Goal: Task Accomplishment & Management: Use online tool/utility

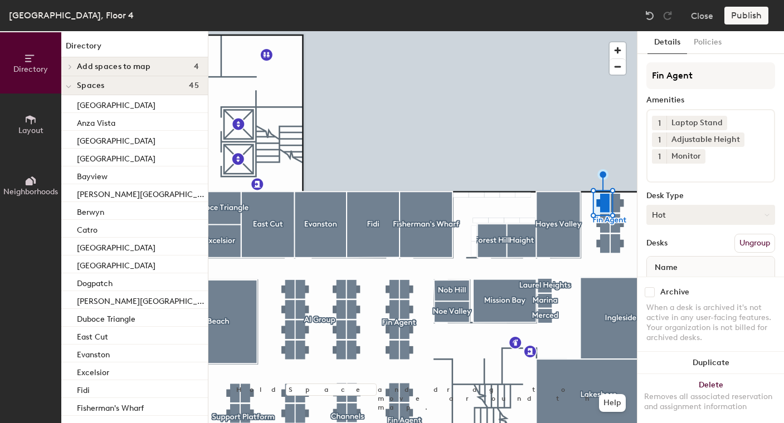
click at [703, 219] on button "Hot" at bounding box center [710, 215] width 129 height 20
click at [683, 242] on div "Assigned" at bounding box center [702, 249] width 111 height 17
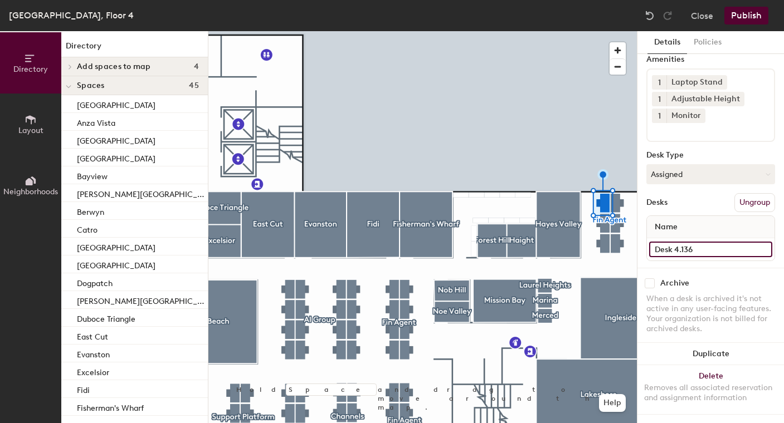
click at [712, 255] on input "Desk 4.136" at bounding box center [710, 250] width 123 height 16
click at [709, 248] on input "Desk 4.136" at bounding box center [710, 250] width 123 height 16
paste input "[PERSON_NAME]"
type input "Desk 4.136 - [PERSON_NAME]"
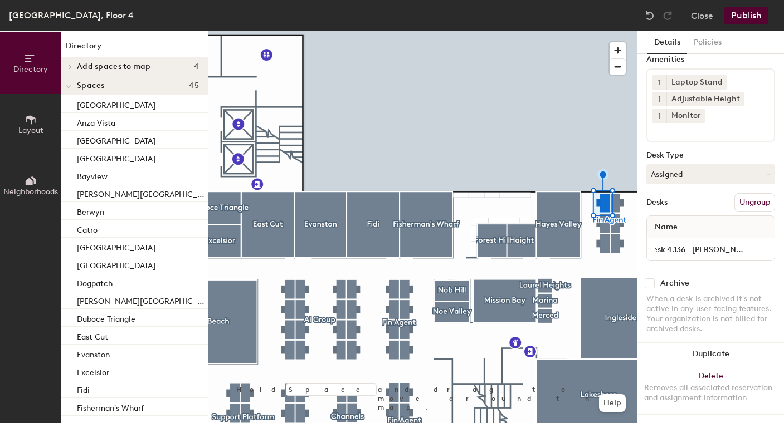
click at [748, 16] on button "Publish" at bounding box center [746, 16] width 44 height 18
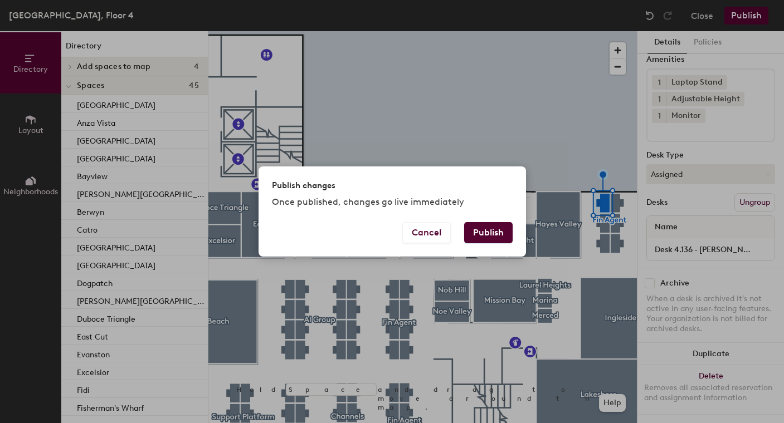
click at [481, 235] on button "Publish" at bounding box center [488, 232] width 48 height 21
